Goal: Information Seeking & Learning: Learn about a topic

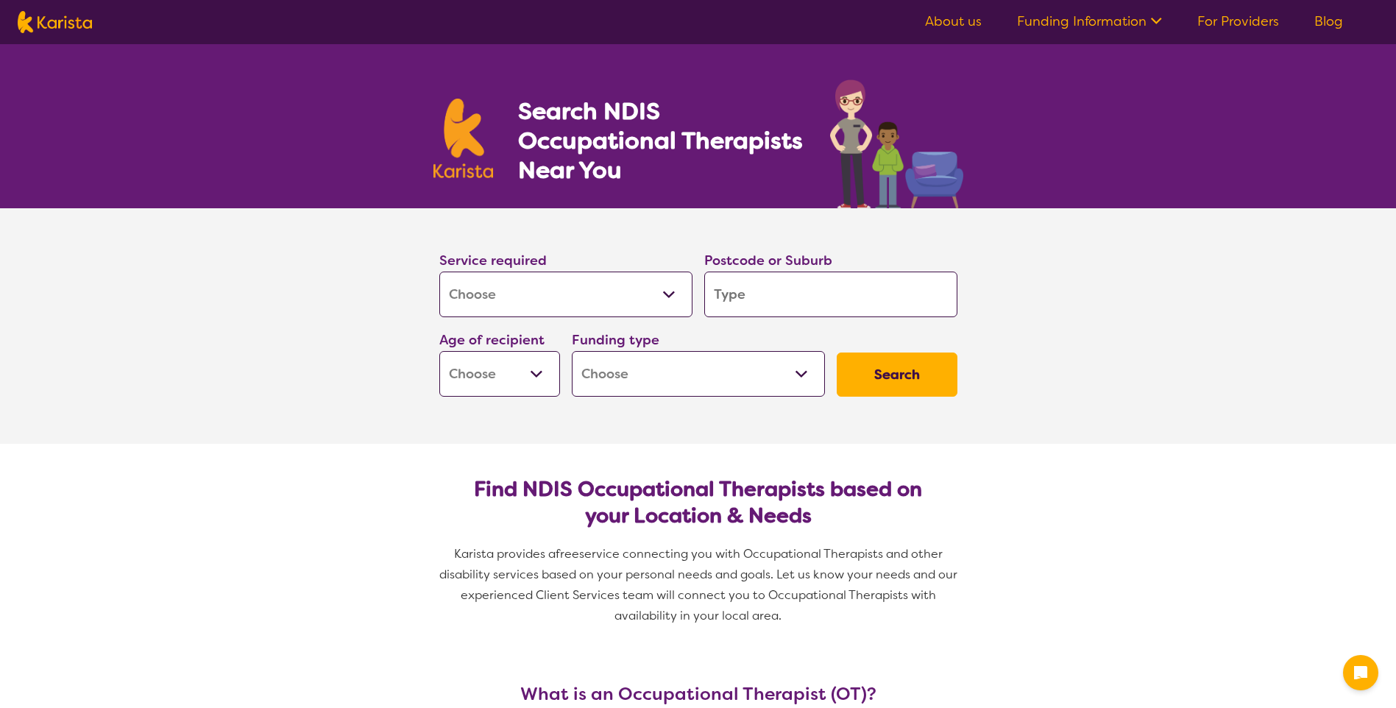
select select "[MEDICAL_DATA]"
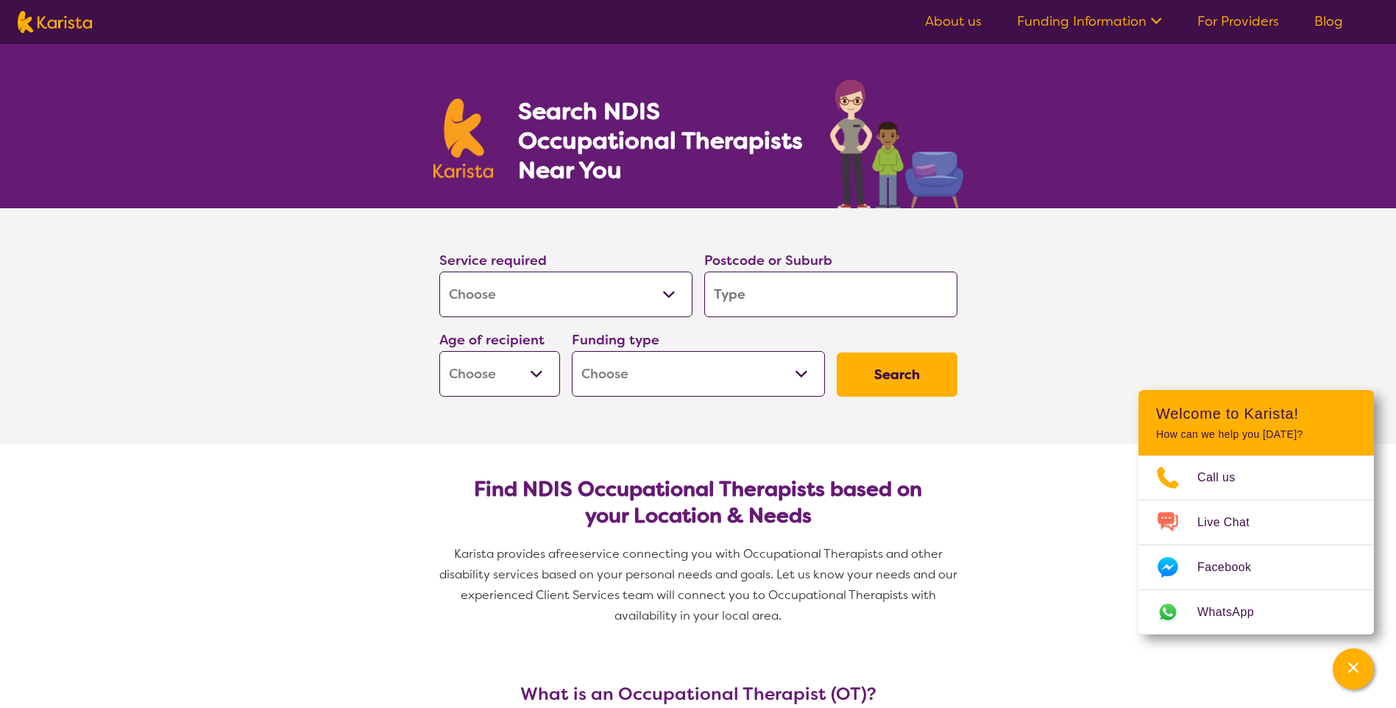
click at [773, 302] on input "search" at bounding box center [830, 295] width 253 height 46
type input "4"
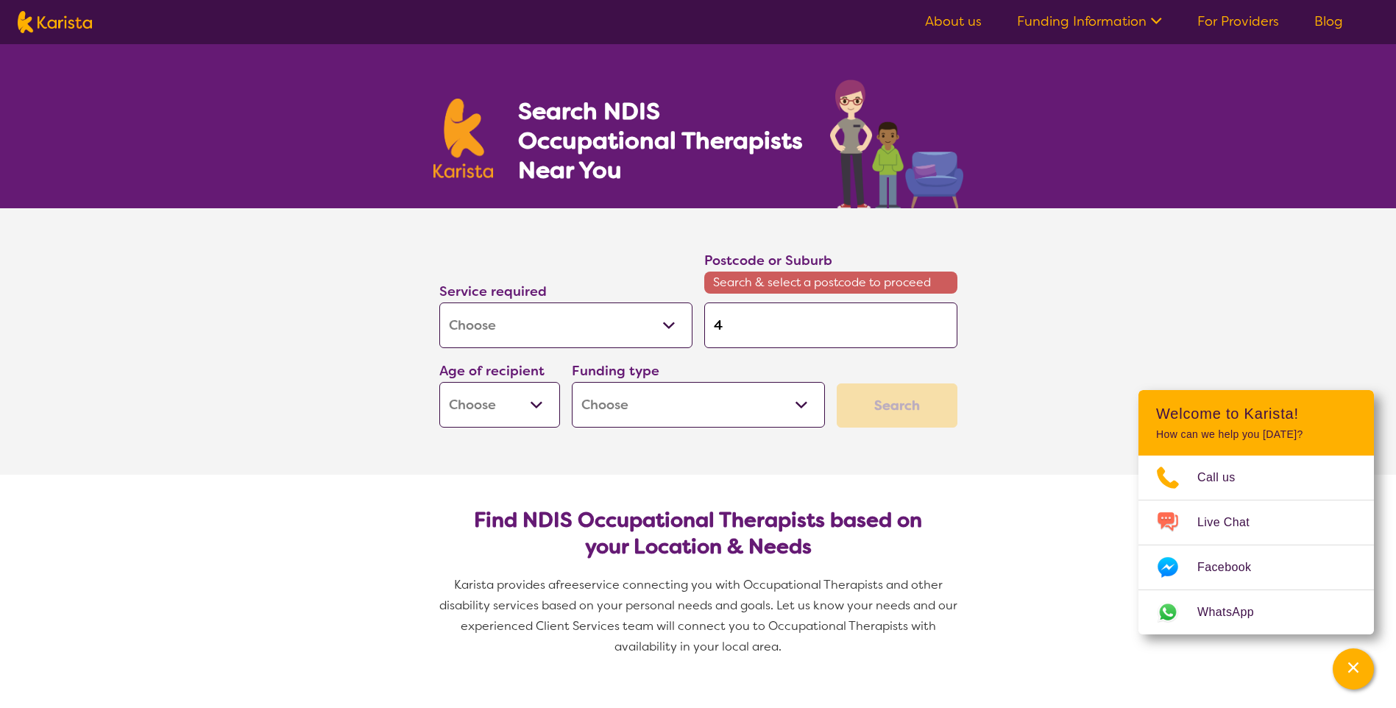
type input "40"
type input "407"
type input "4074"
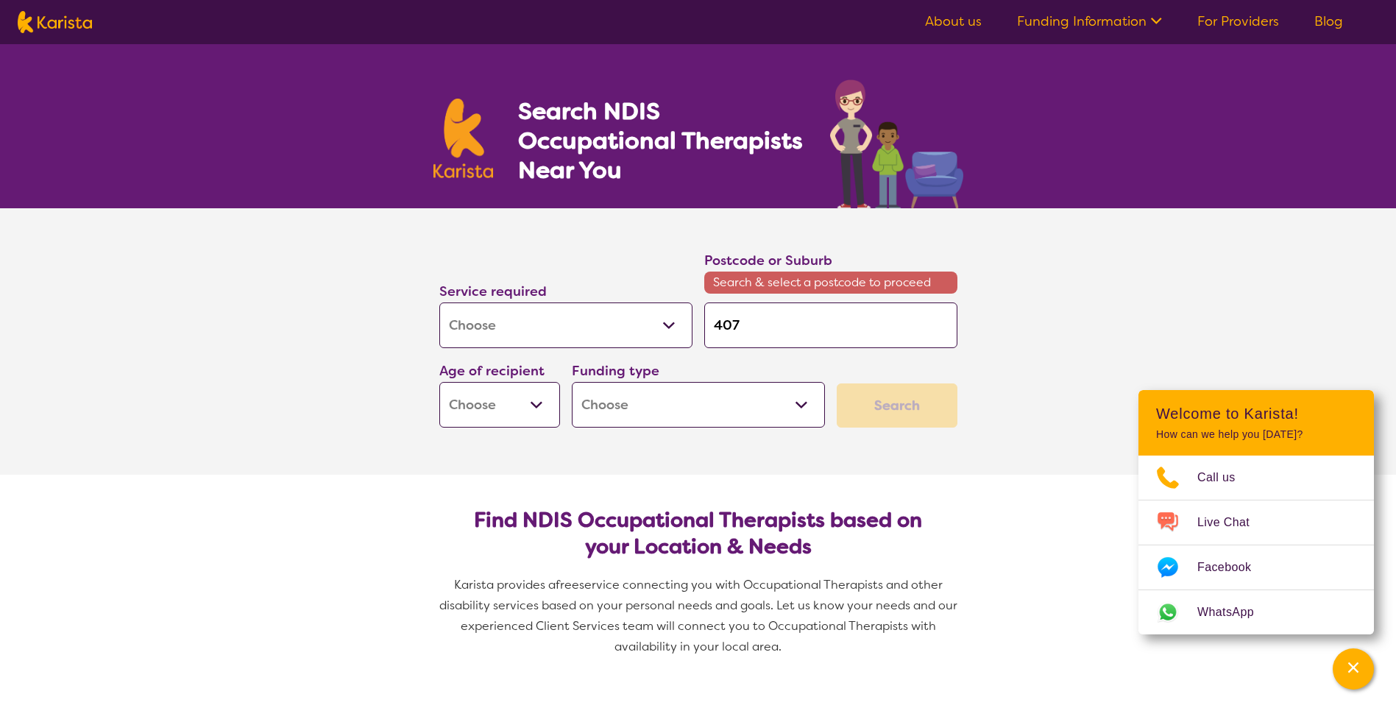
type input "4074"
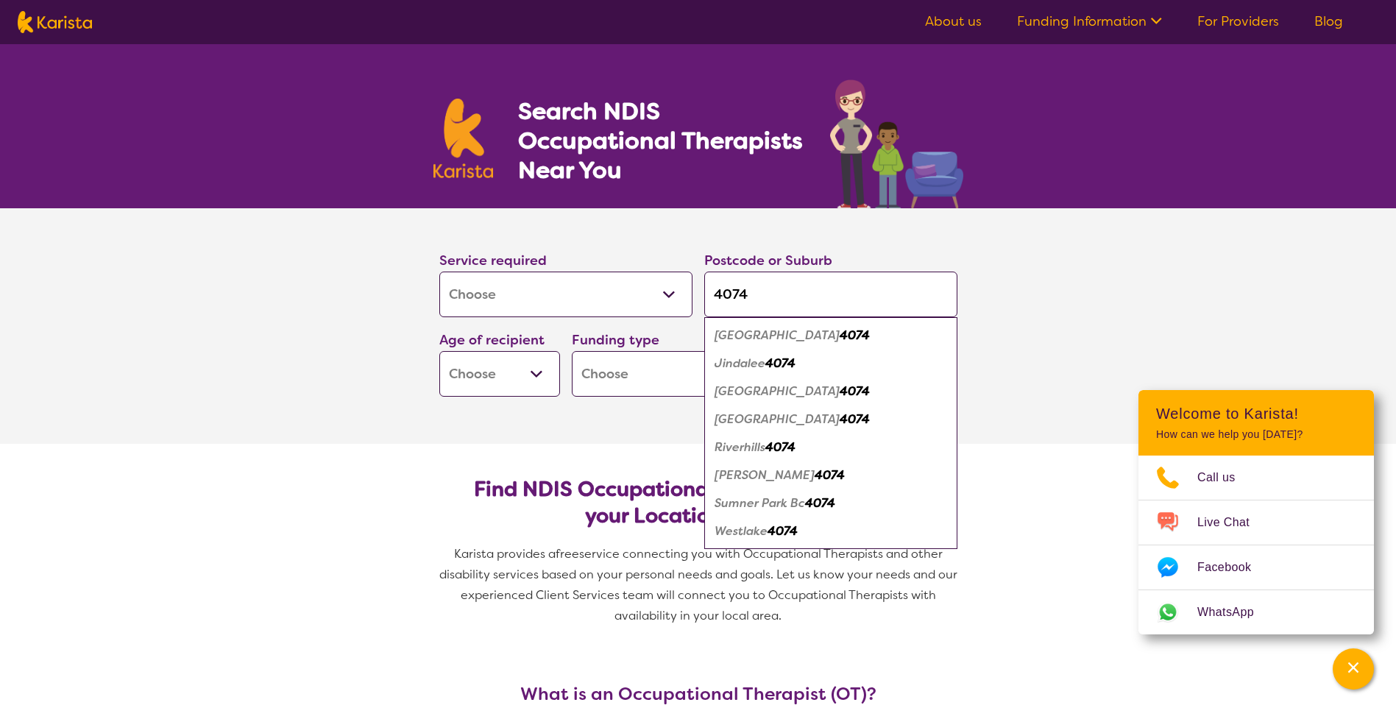
type input "4074"
click at [735, 362] on em "Jindalee" at bounding box center [740, 363] width 51 height 15
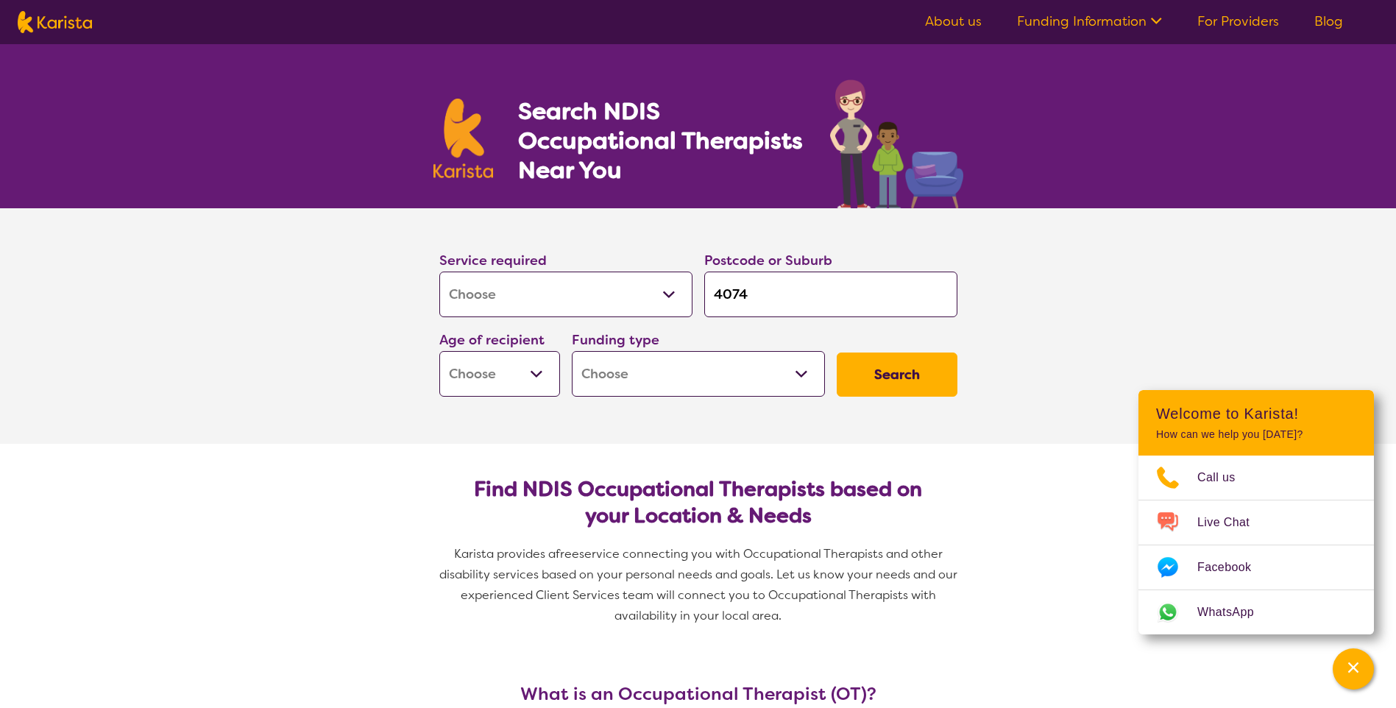
click at [543, 375] on select "Early Childhood - 0 to 9 Child - 10 to 11 Adolescent - 12 to 17 Adult - 18 to 6…" at bounding box center [499, 374] width 121 height 46
select select "EC"
click at [439, 351] on select "Early Childhood - 0 to 9 Child - 10 to 11 Adolescent - 12 to 17 Adult - 18 to 6…" at bounding box center [499, 374] width 121 height 46
select select "EC"
click at [807, 375] on select "Home Care Package (HCP) National Disability Insurance Scheme (NDIS) I don't know" at bounding box center [698, 374] width 253 height 46
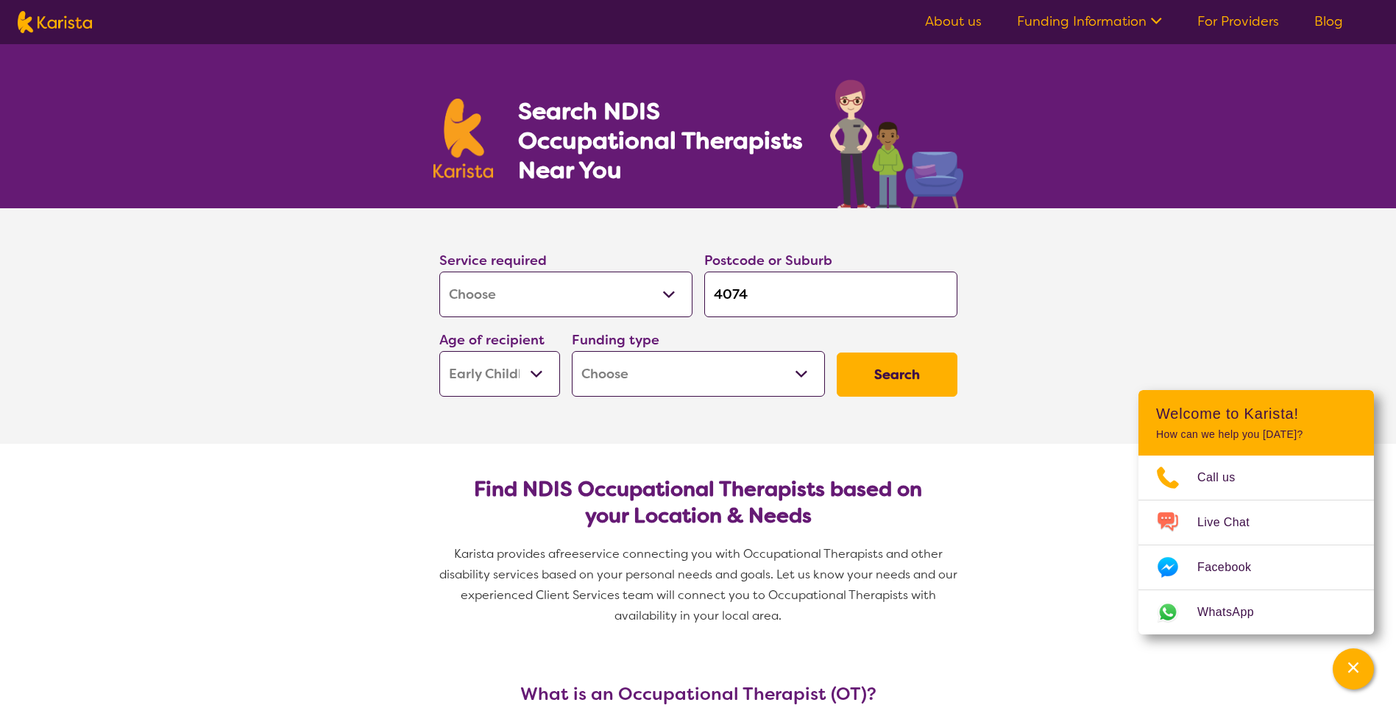
select select "NDIS"
click at [572, 351] on select "Home Care Package (HCP) National Disability Insurance Scheme (NDIS) I don't know" at bounding box center [698, 374] width 253 height 46
select select "NDIS"
click at [879, 386] on button "Search" at bounding box center [897, 375] width 121 height 44
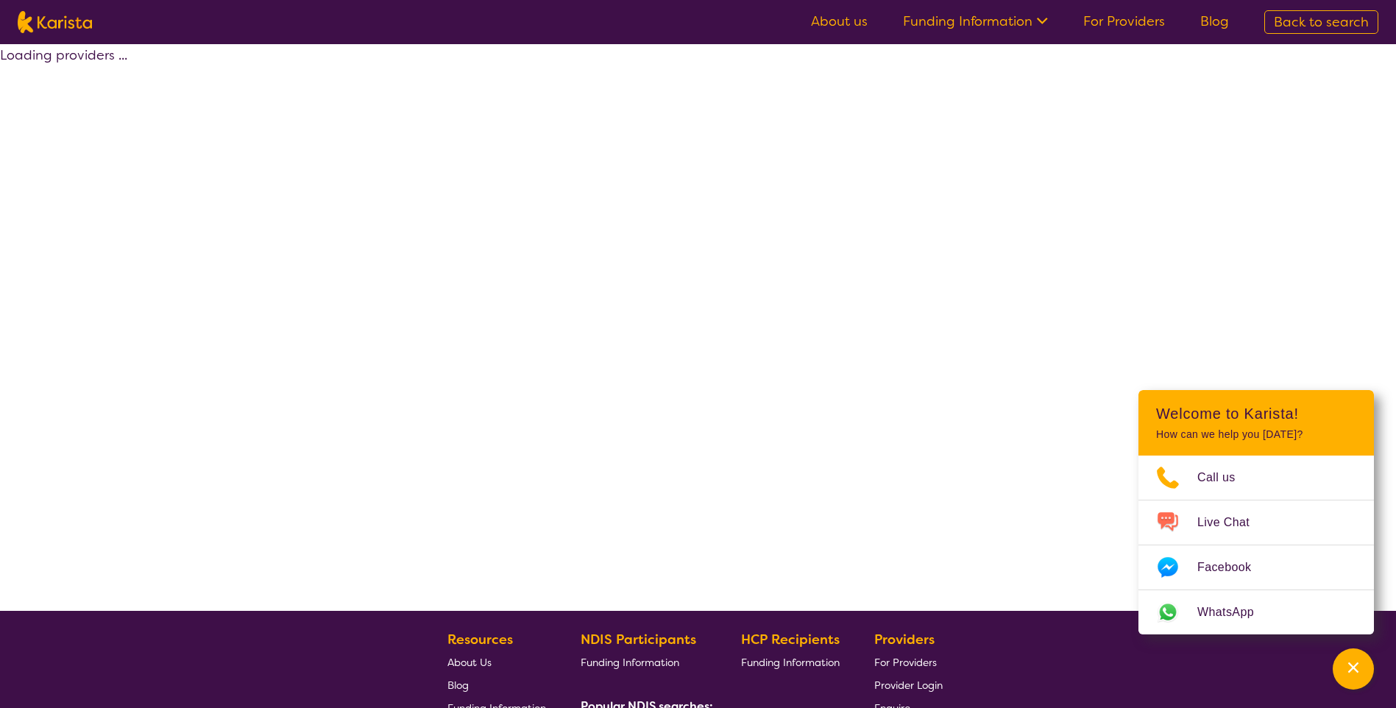
select select "by_score"
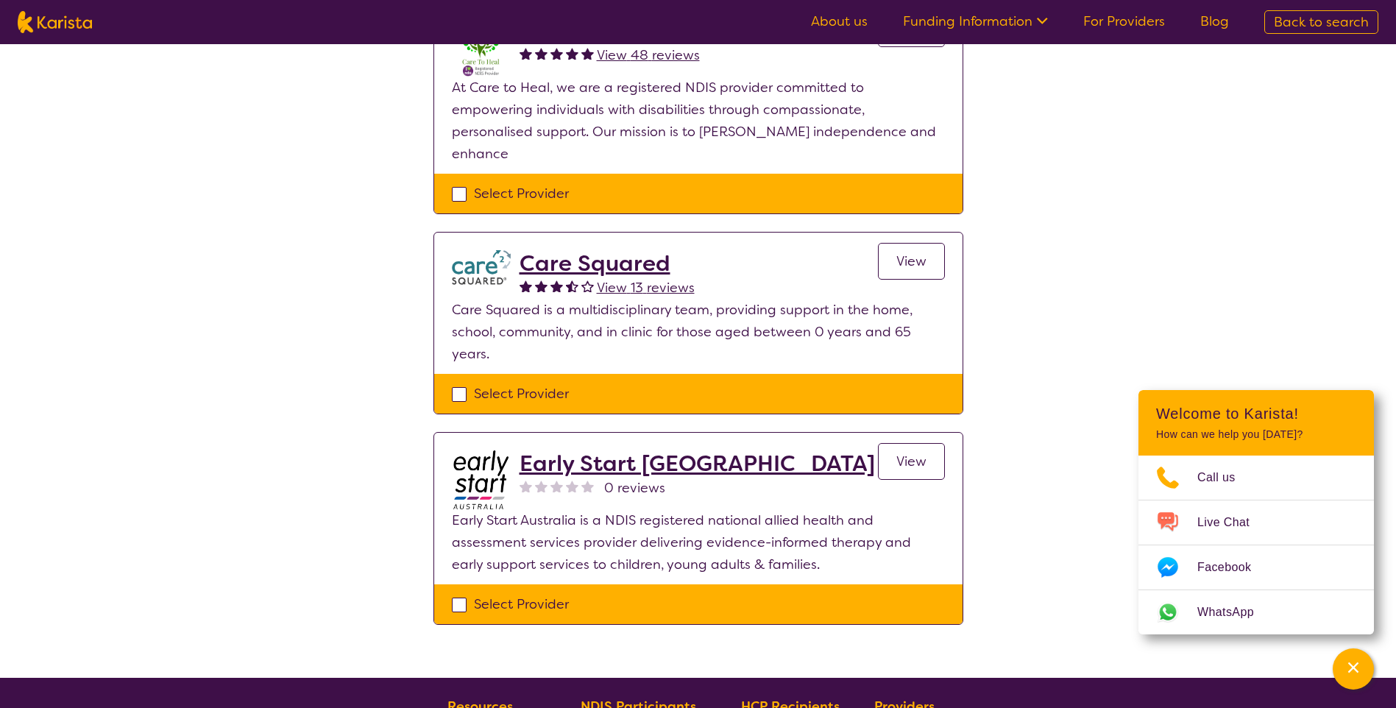
scroll to position [442, 0]
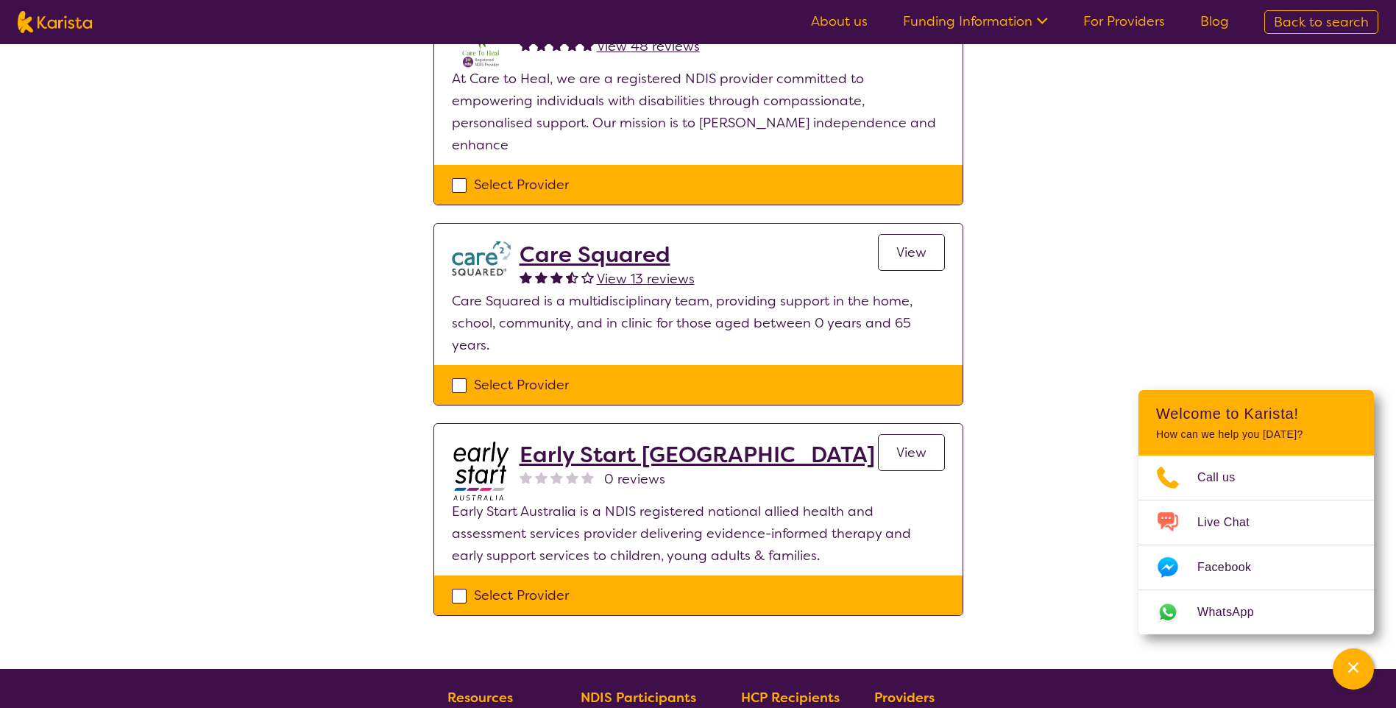
click at [579, 241] on h2 "Care Squared" at bounding box center [607, 254] width 175 height 27
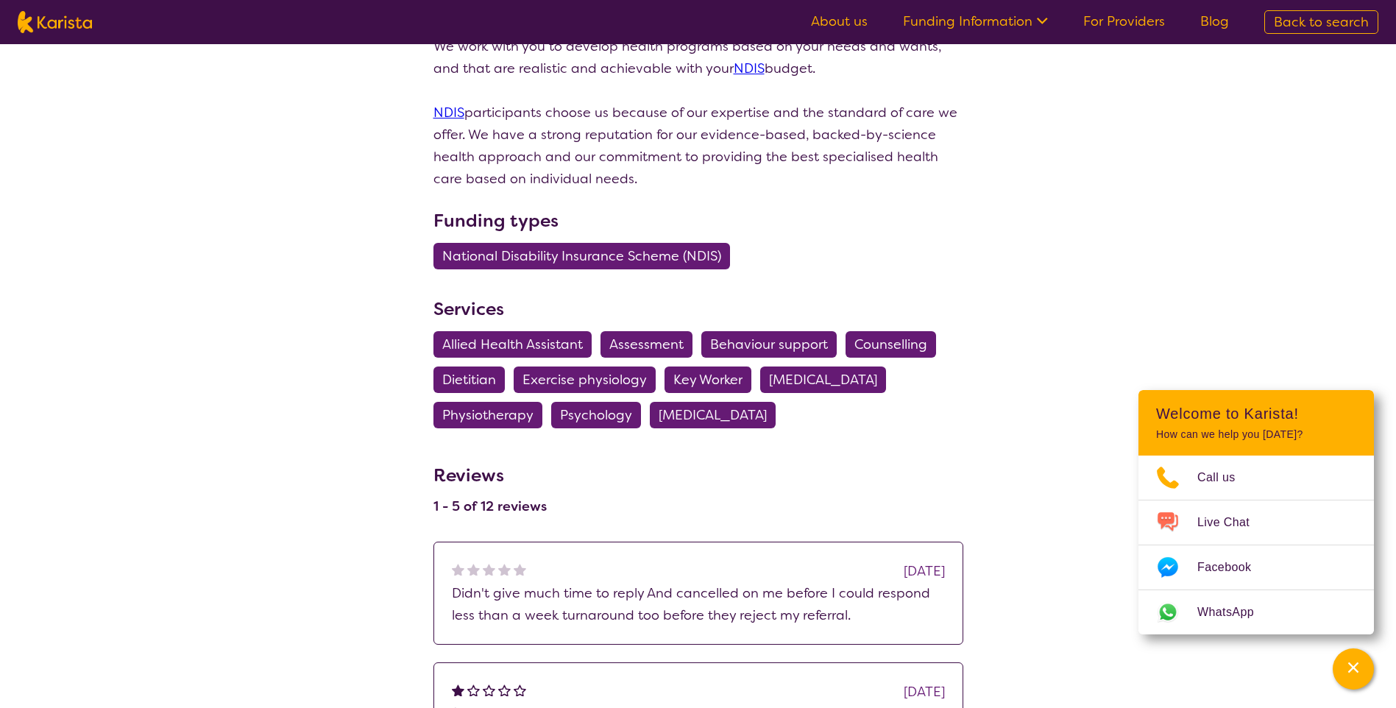
scroll to position [736, 0]
